Goal: Navigation & Orientation: Understand site structure

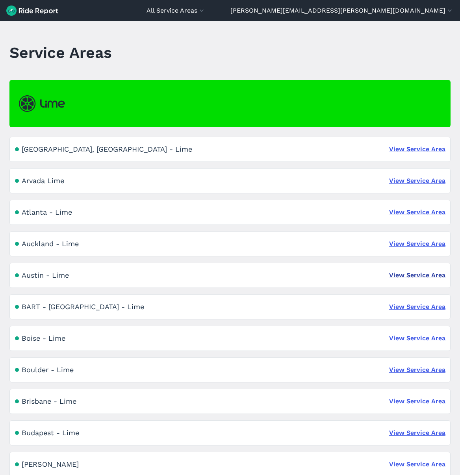
click at [411, 274] on link "View Service Area" at bounding box center [417, 275] width 56 height 9
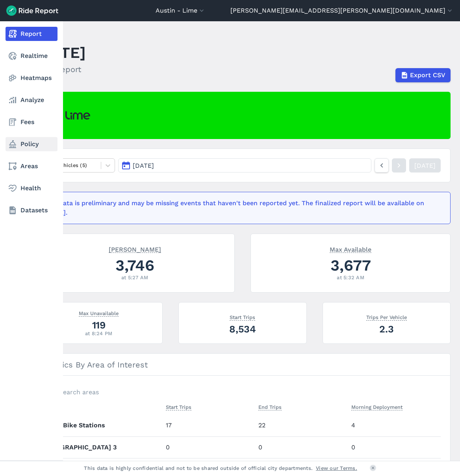
click at [33, 141] on link "Policy" at bounding box center [32, 144] width 52 height 14
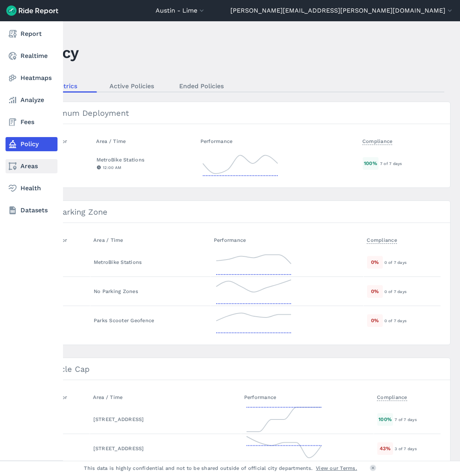
click at [30, 162] on link "Areas" at bounding box center [32, 166] width 52 height 14
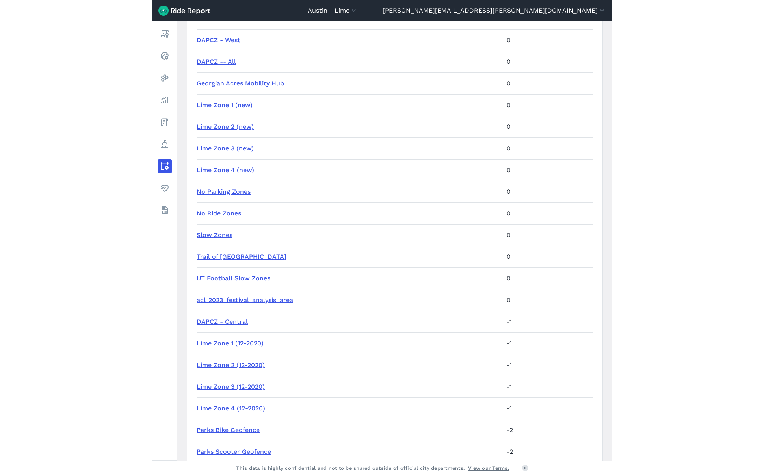
scroll to position [275, 0]
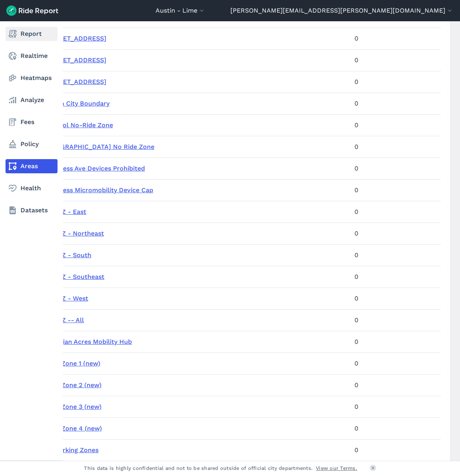
click at [39, 34] on link "Report" at bounding box center [32, 34] width 52 height 14
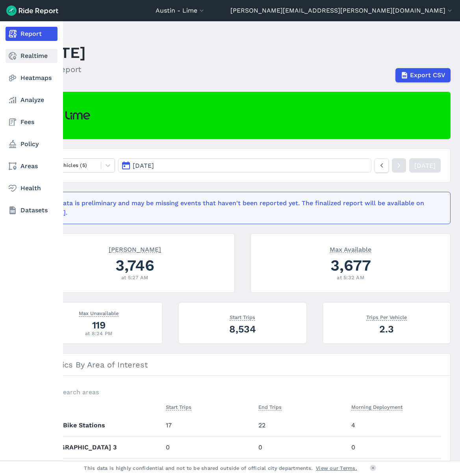
click at [24, 57] on link "Realtime" at bounding box center [32, 56] width 52 height 14
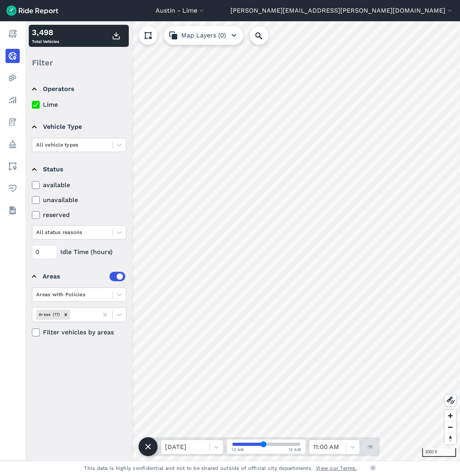
click at [191, 33] on button "Map Layers (0)" at bounding box center [204, 35] width 80 height 19
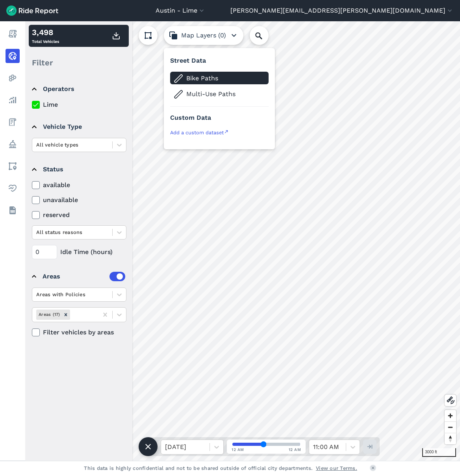
click at [202, 78] on span "Bike Paths" at bounding box center [225, 78] width 79 height 9
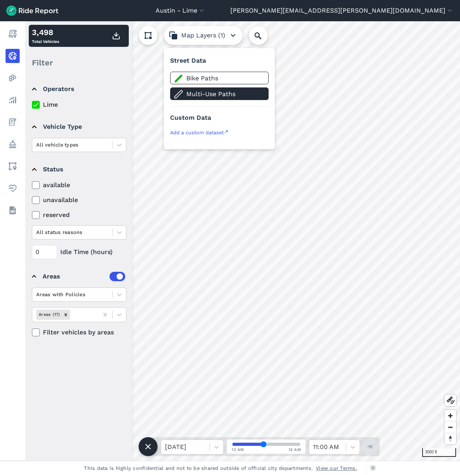
click at [207, 99] on span "Multi-Use Paths" at bounding box center [225, 93] width 79 height 9
